Goal: Task Accomplishment & Management: Manage account settings

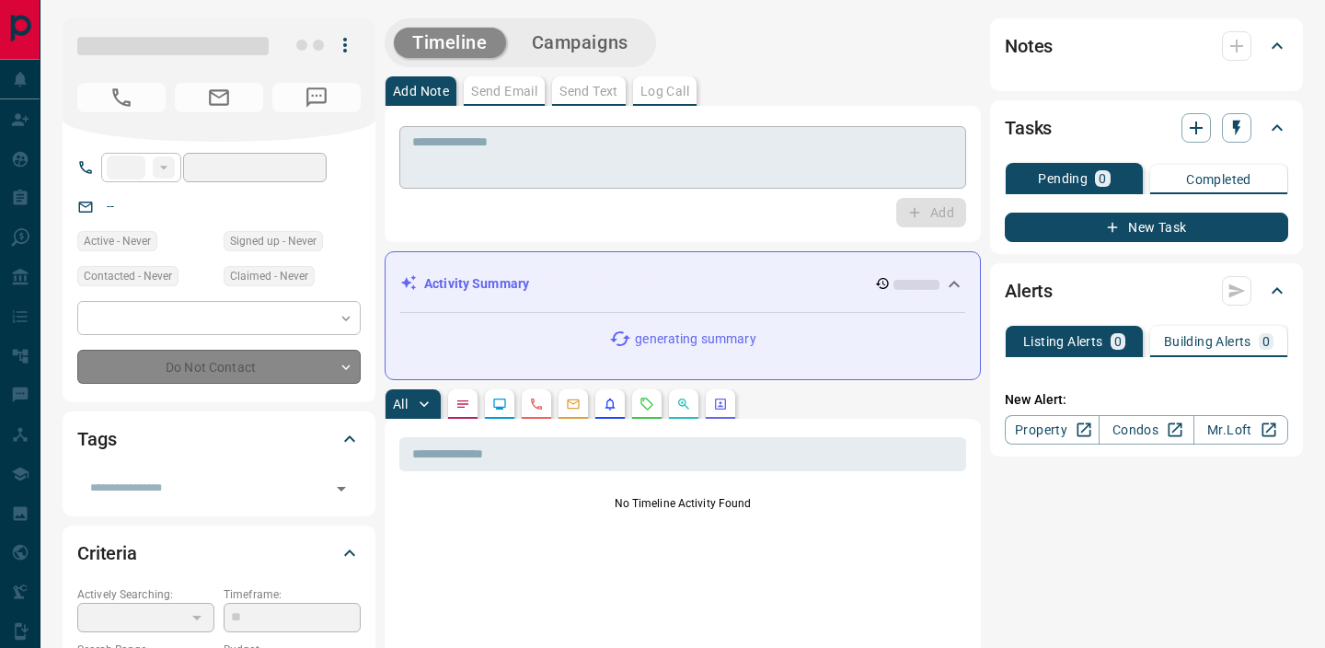
type input "**"
type input "**********"
type input "*"
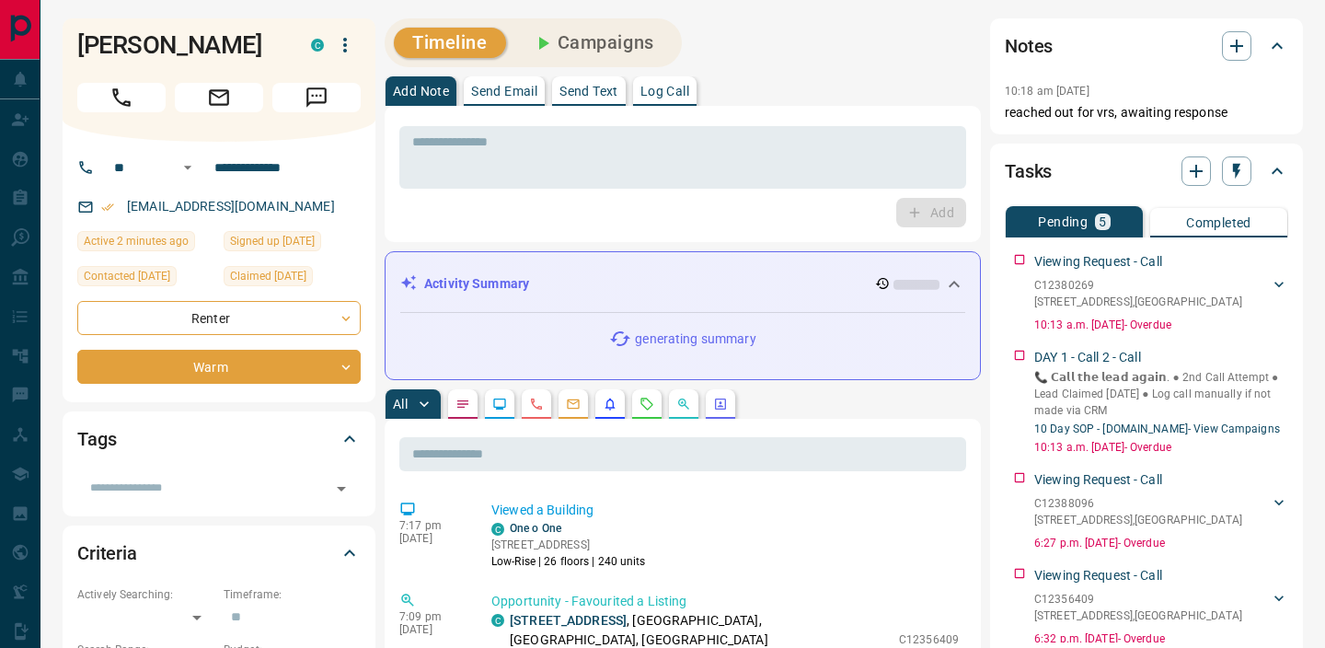
click at [637, 397] on button "button" at bounding box center [646, 403] width 29 height 29
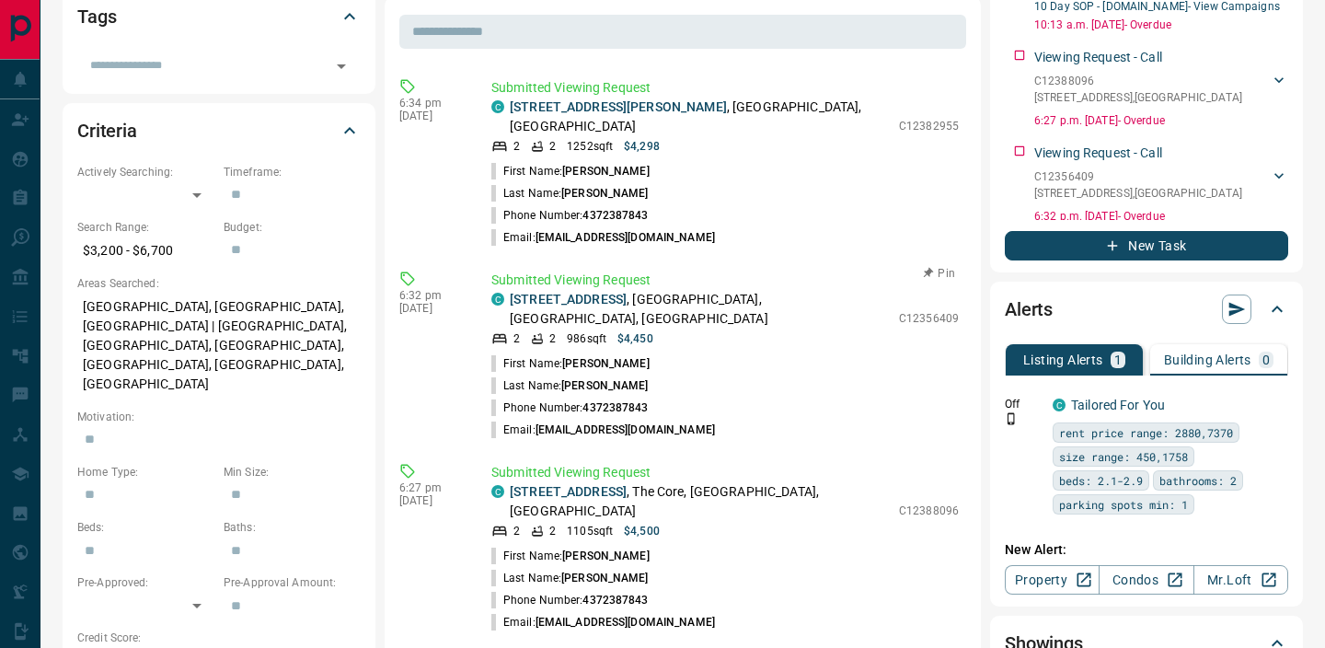
scroll to position [420, 0]
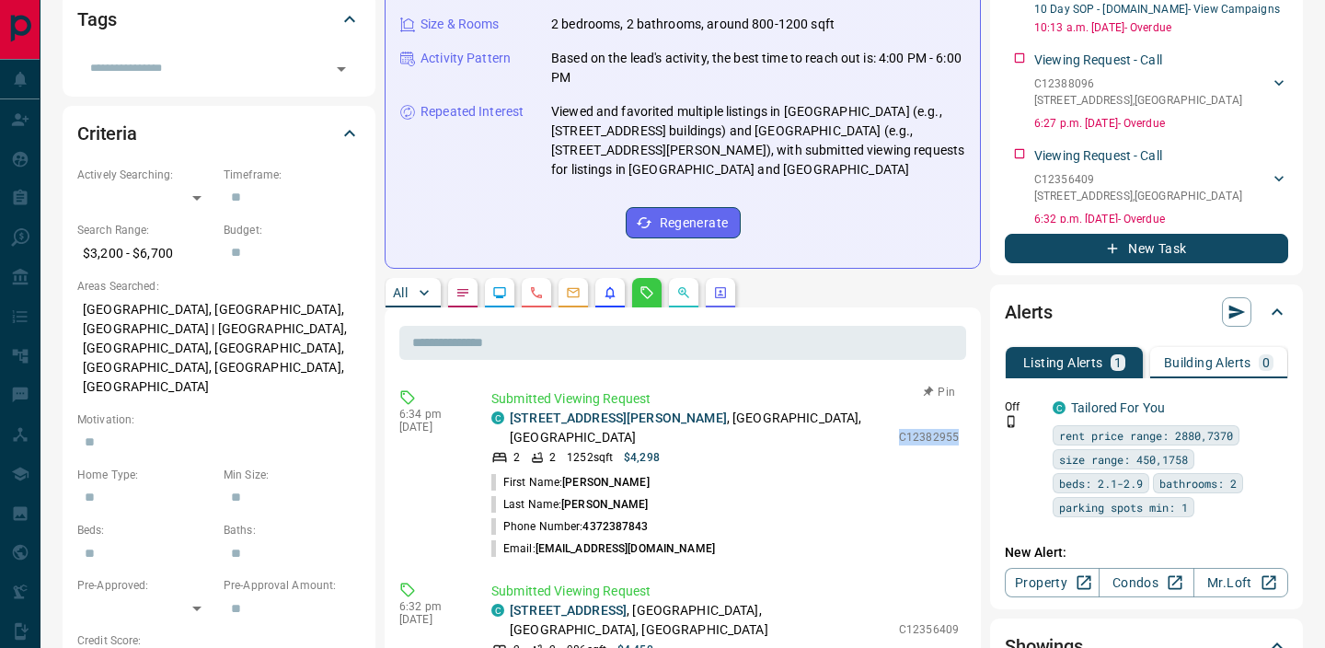
drag, startPoint x: 904, startPoint y: 410, endPoint x: 960, endPoint y: 415, distance: 55.4
click at [960, 415] on div "Submitted Viewing Request C 3903 - 30 Nelson Street , Queen West, Downtown, Tor…" at bounding box center [728, 474] width 475 height 170
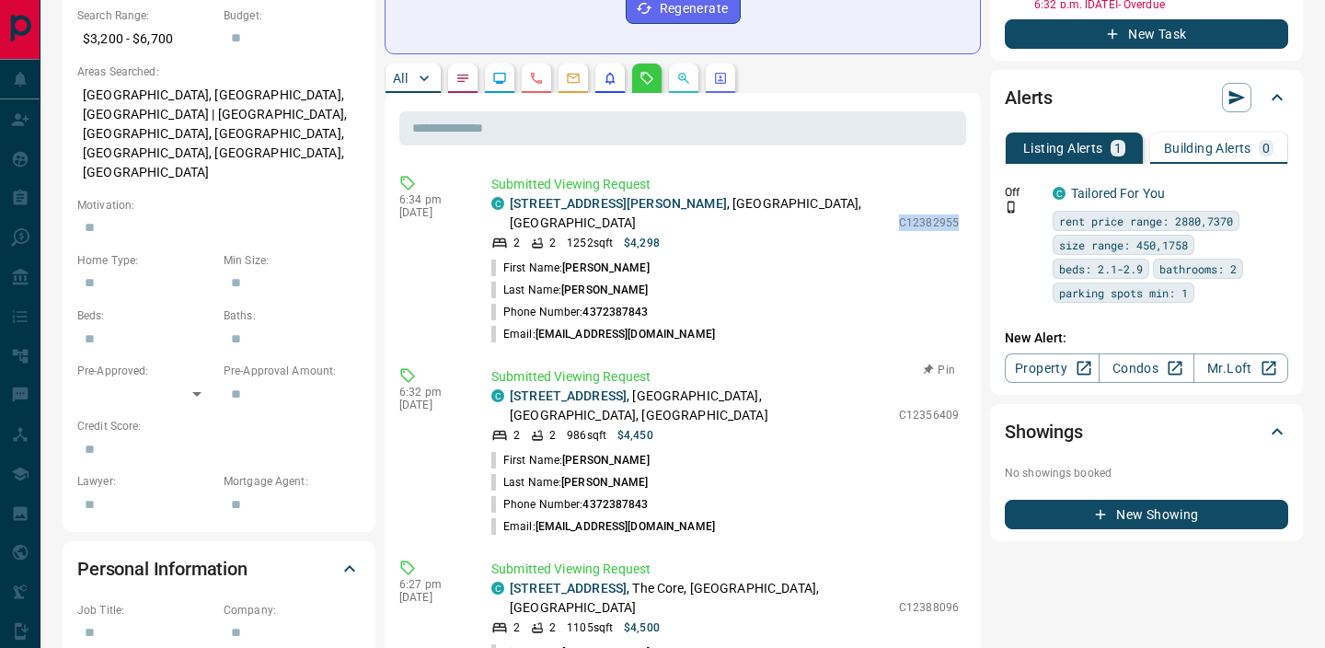
scroll to position [635, 0]
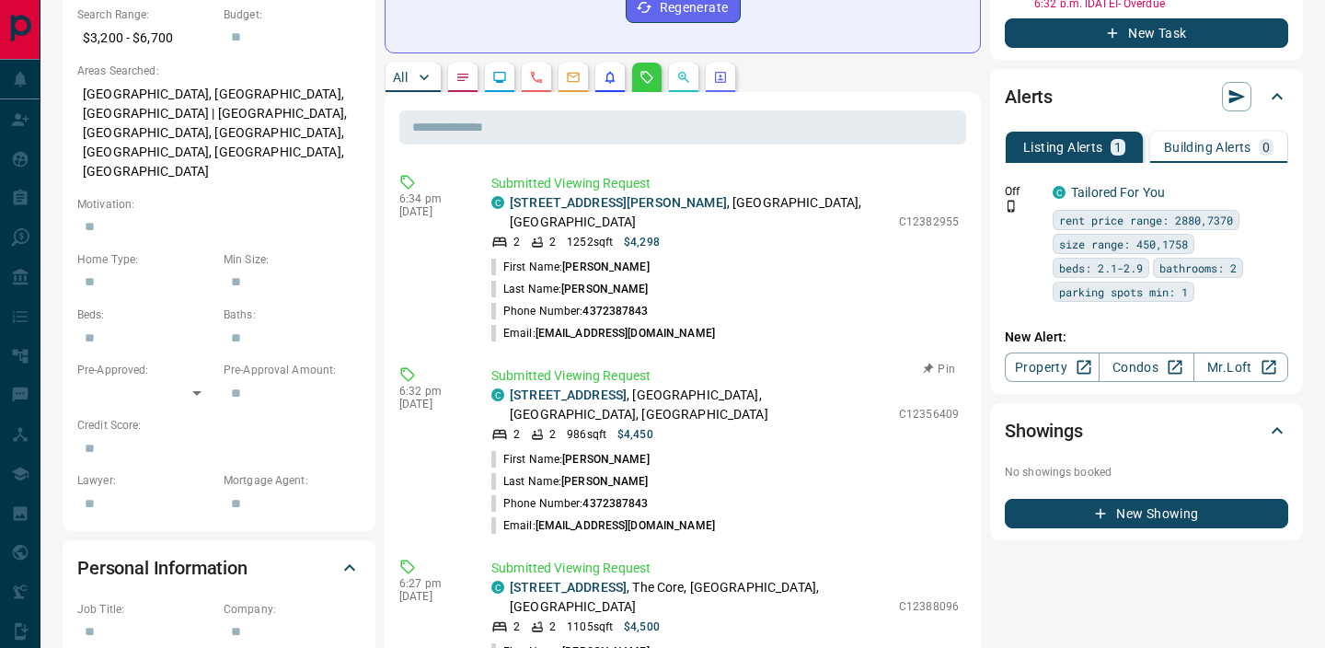
click at [871, 492] on li "Phone Number: 4372387843" at bounding box center [724, 503] width 467 height 22
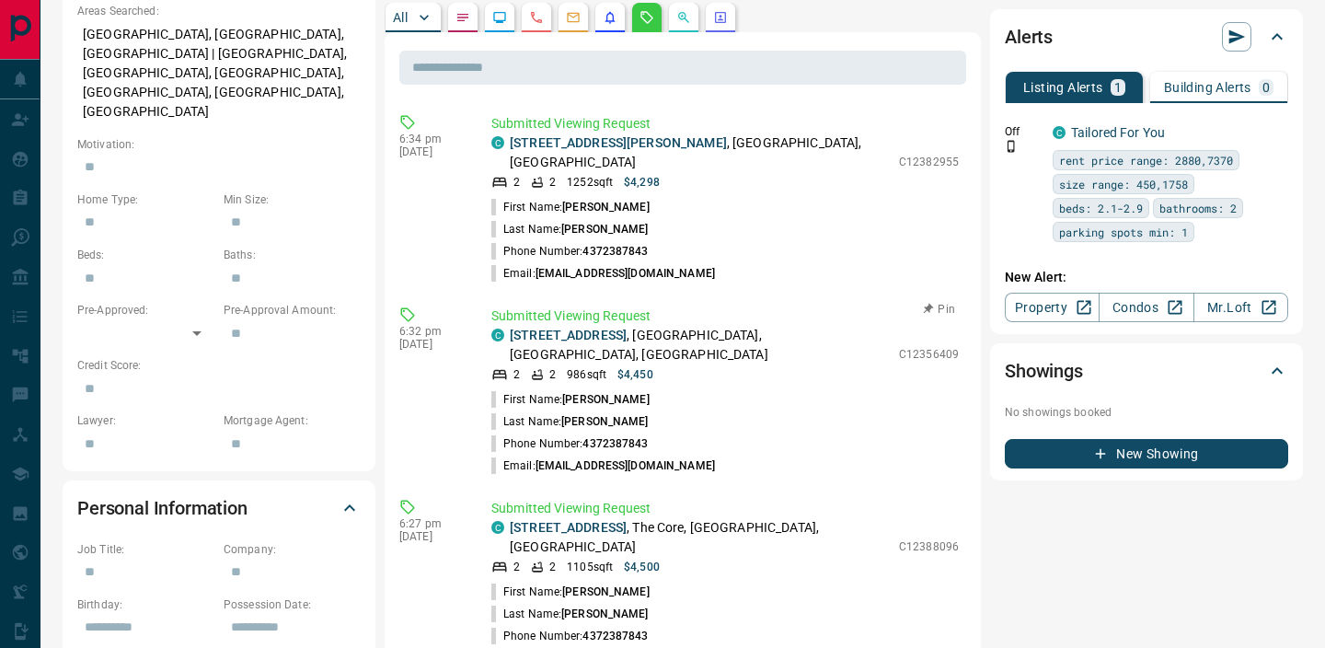
scroll to position [696, 0]
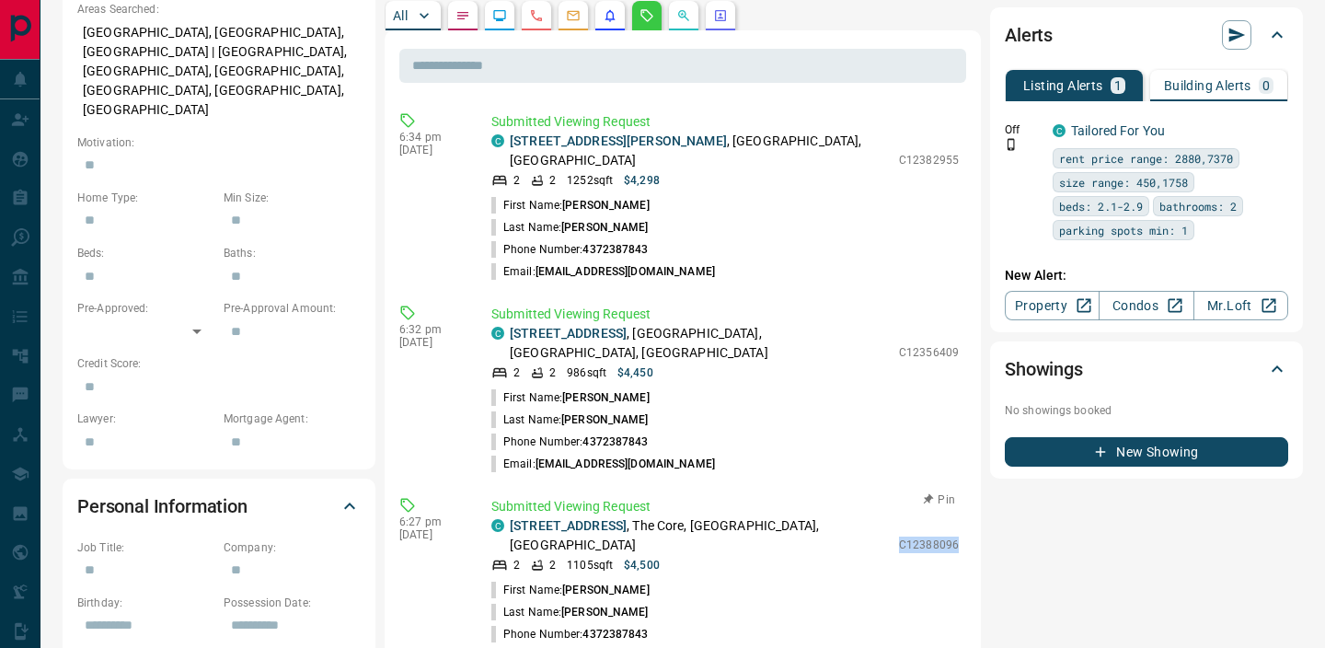
drag, startPoint x: 901, startPoint y: 482, endPoint x: 957, endPoint y: 487, distance: 56.3
click at [957, 516] on div "C 4102 - 33 Lombard Street , The Core, Downtown, Toronto 2 2 1105 sqft $4,500 C…" at bounding box center [724, 544] width 467 height 57
drag, startPoint x: 898, startPoint y: 132, endPoint x: 959, endPoint y: 143, distance: 61.6
click at [959, 143] on div "Submitted Viewing Request C 3903 - 30 Nelson Street , Queen West, Downtown, Tor…" at bounding box center [728, 197] width 475 height 170
copy p "C12382955"
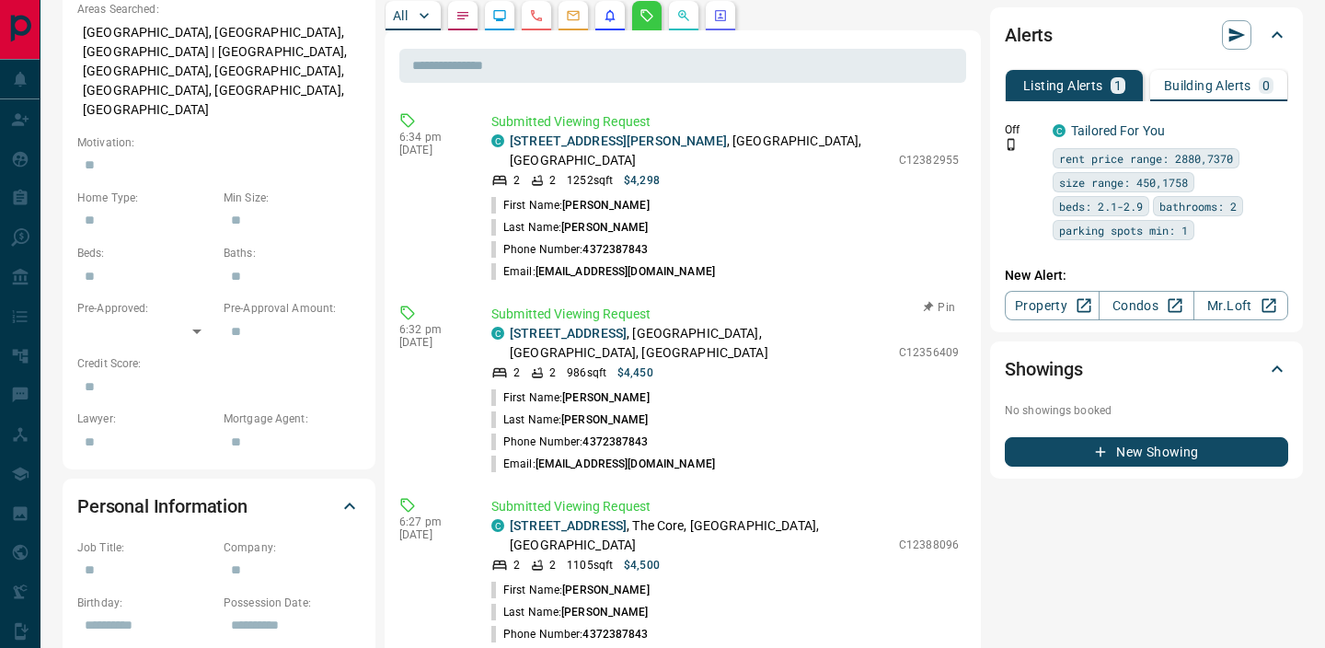
click at [901, 386] on li "First Name: Matthew" at bounding box center [724, 397] width 467 height 22
drag, startPoint x: 903, startPoint y: 308, endPoint x: 959, endPoint y: 307, distance: 56.1
click at [959, 307] on div "Submitted Viewing Request C 2607 - 488 University Avenue , Grange Park, Downtow…" at bounding box center [728, 390] width 475 height 170
copy p "C12356409"
click at [909, 453] on li "Email: msriley001@yahoo.com" at bounding box center [724, 464] width 467 height 22
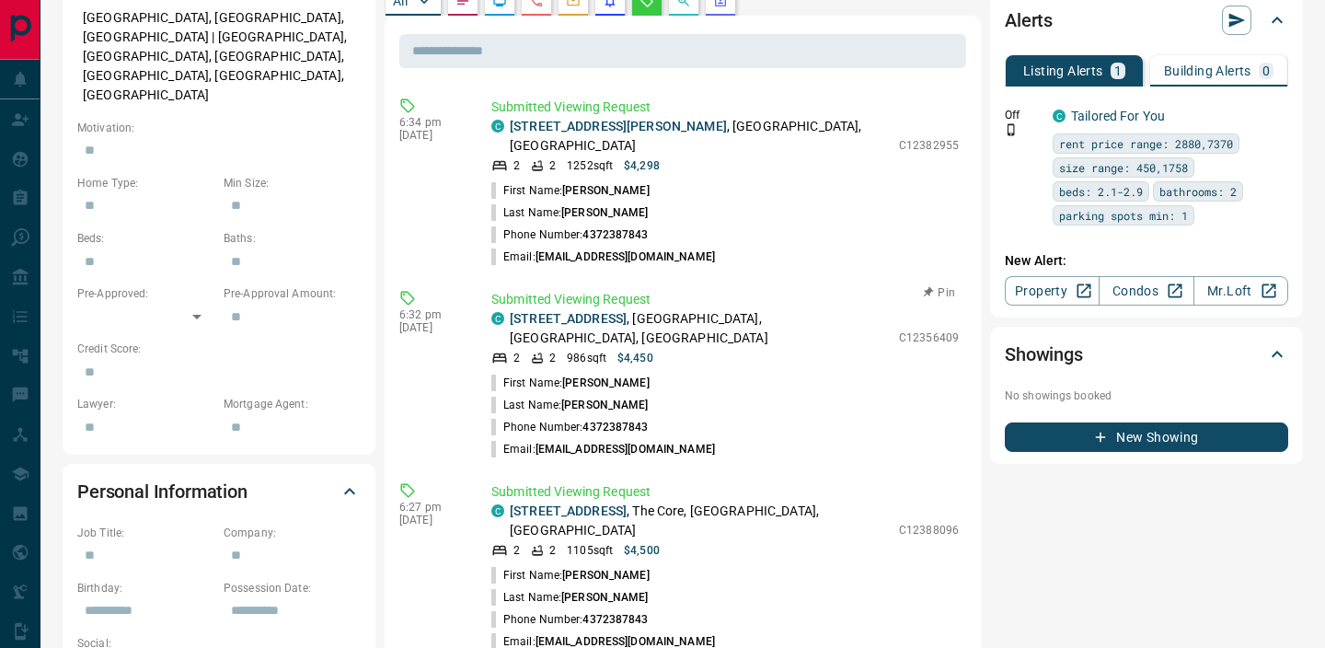
scroll to position [735, 0]
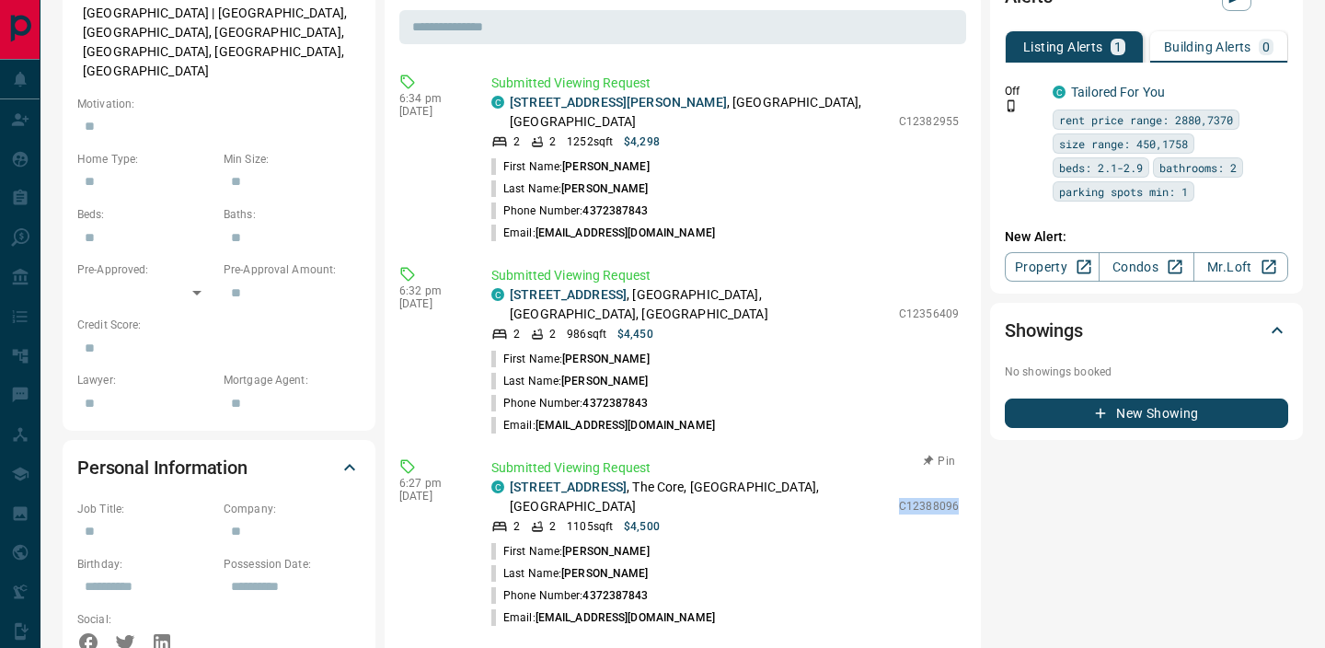
drag, startPoint x: 902, startPoint y: 441, endPoint x: 960, endPoint y: 448, distance: 58.4
click at [960, 458] on div "Submitted Viewing Request C 4102 - 33 Lombard Street , The Core, Downtown, Toro…" at bounding box center [728, 543] width 475 height 170
copy p "C12388096"
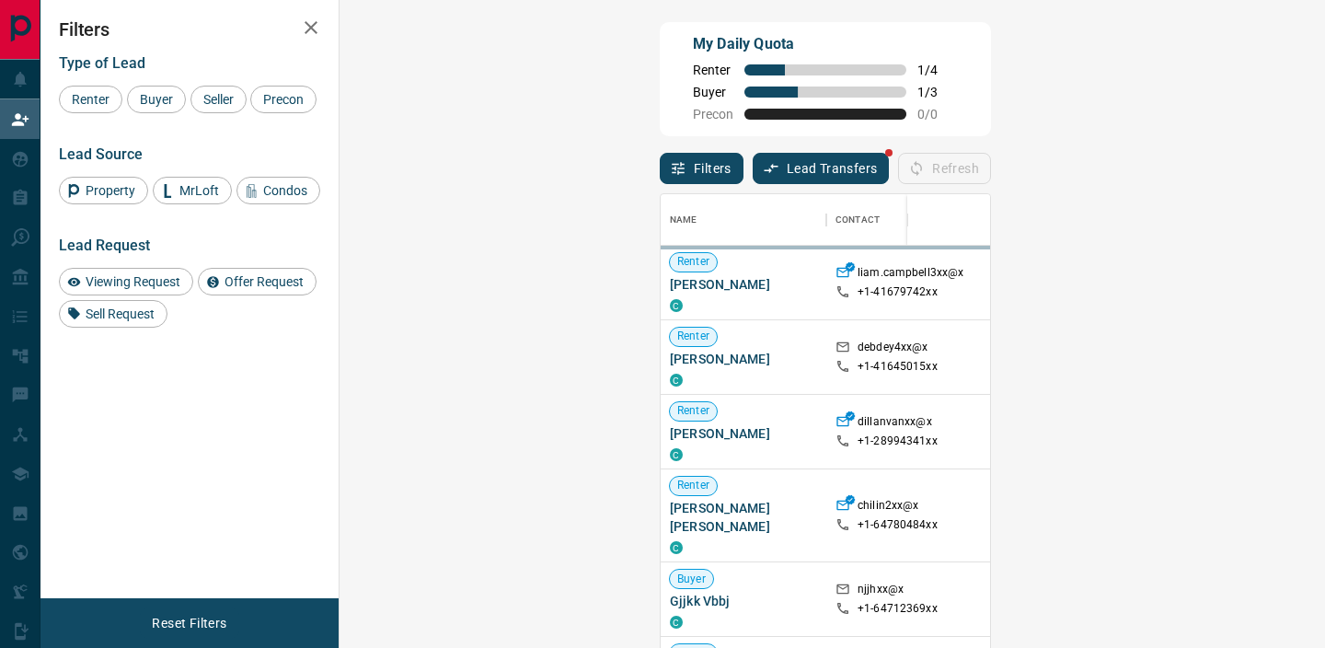
scroll to position [489, 946]
